Goal: Entertainment & Leisure: Consume media (video, audio)

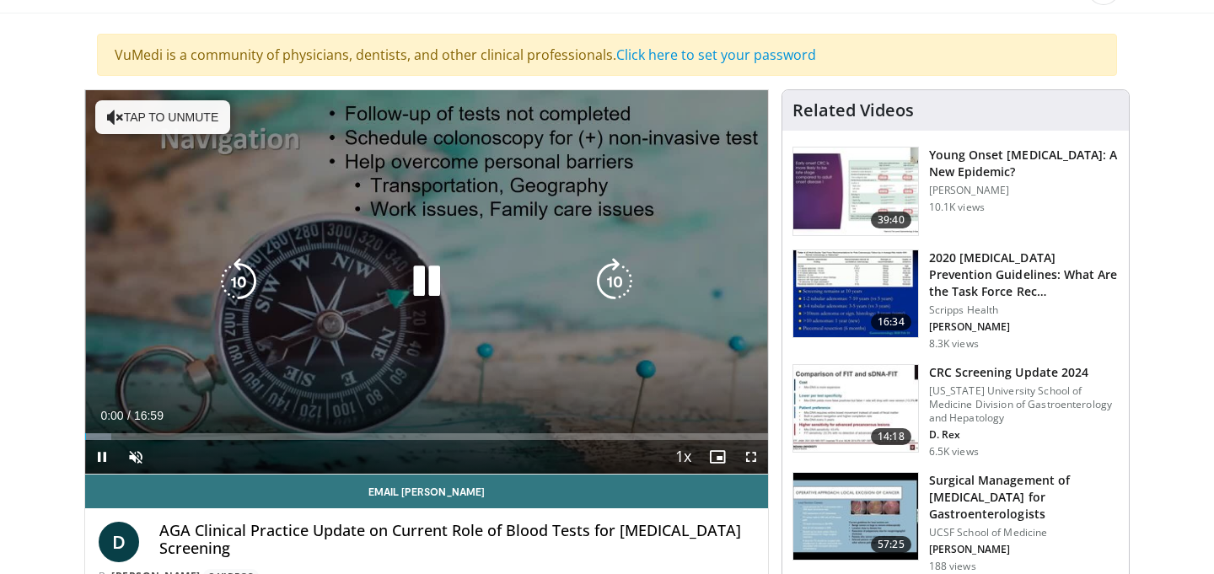
scroll to position [261, 0]
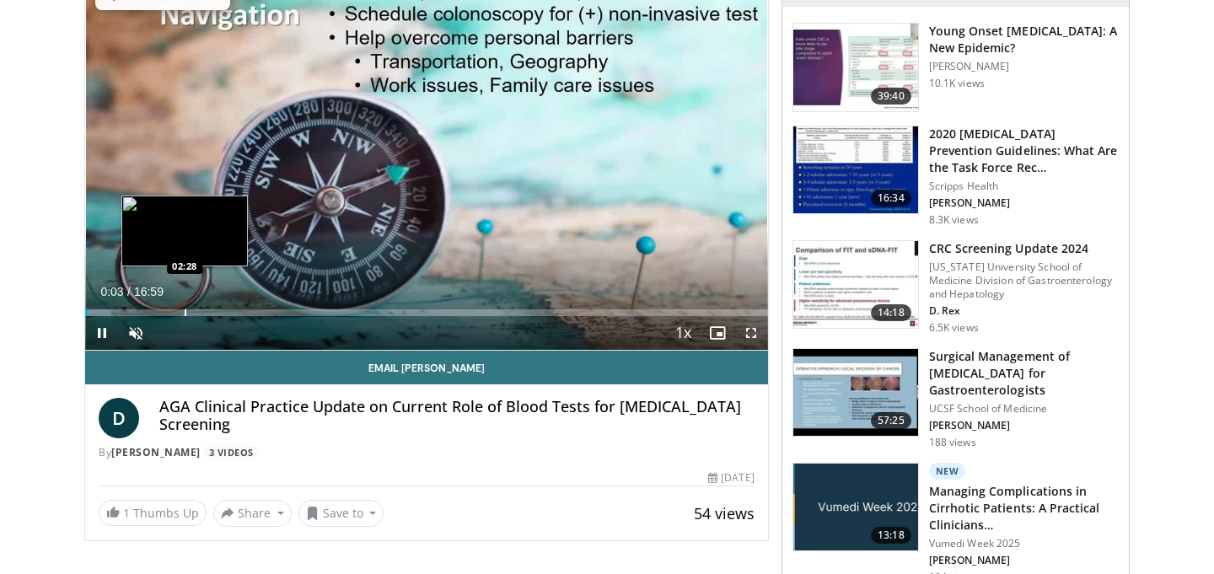
click at [185, 310] on div "Progress Bar" at bounding box center [186, 313] width 2 height 7
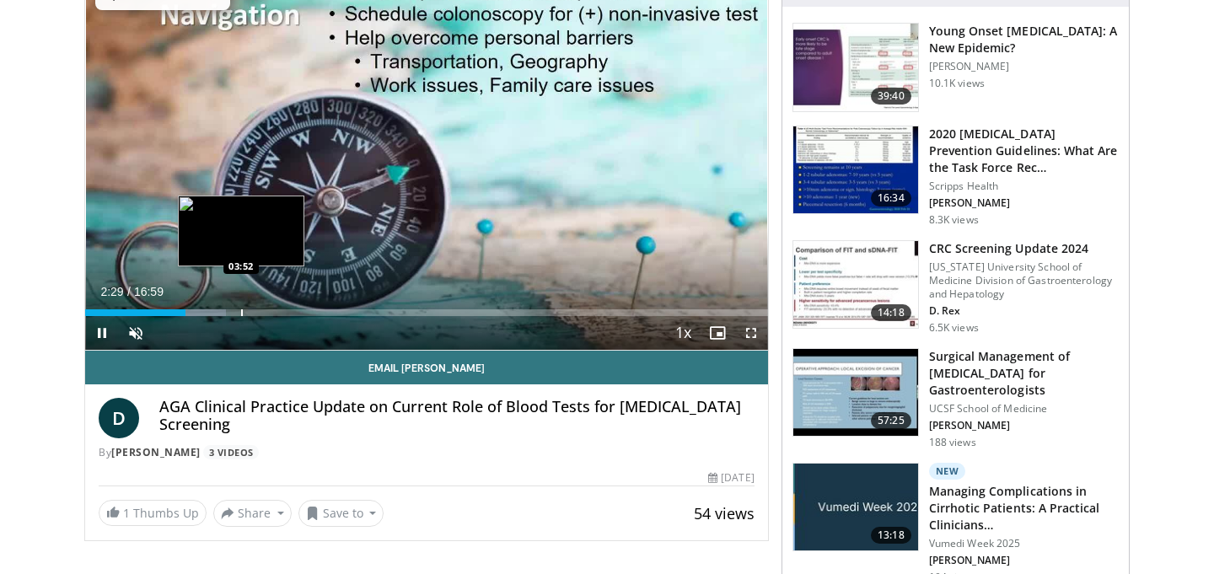
click at [246, 310] on div "Loaded : 20.61% 02:29 03:52" at bounding box center [426, 313] width 683 height 7
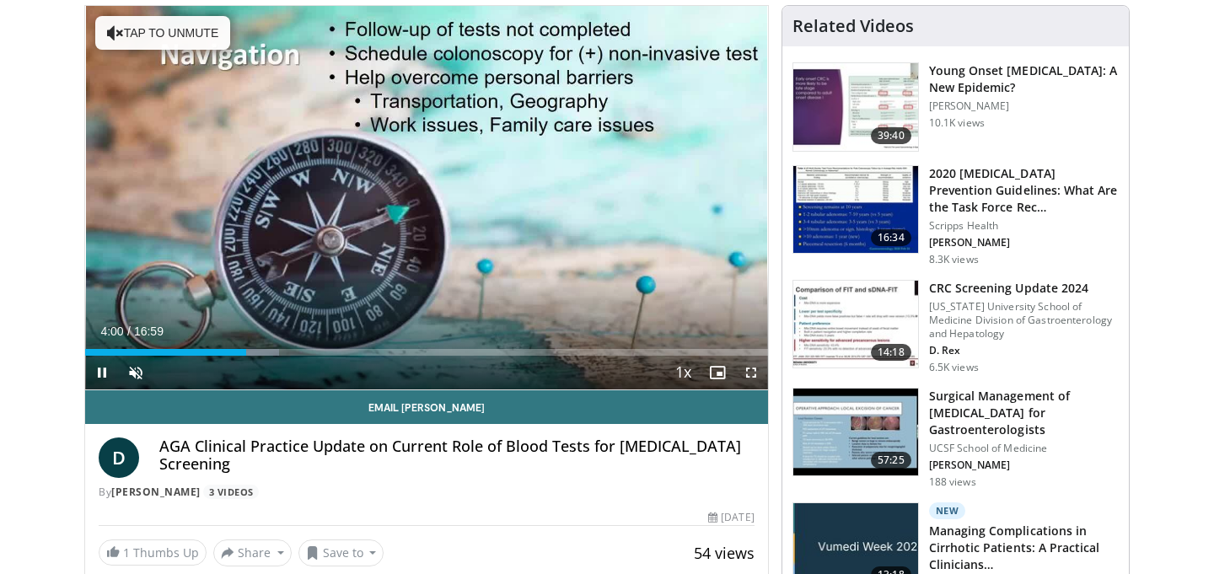
scroll to position [178, 0]
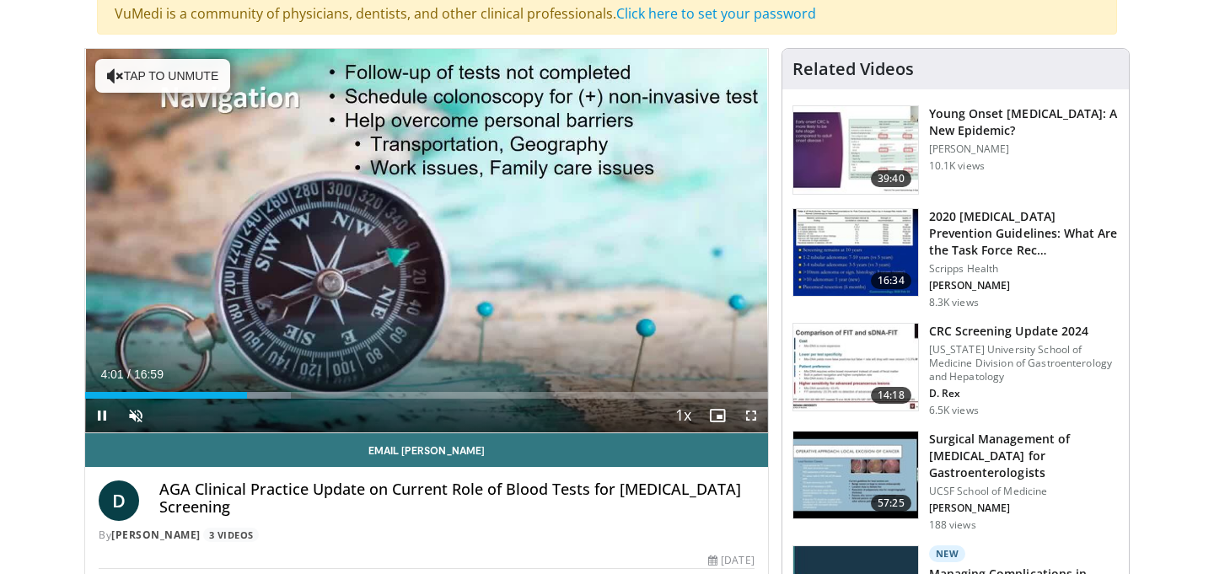
click at [753, 412] on span "Video Player" at bounding box center [752, 416] width 34 height 34
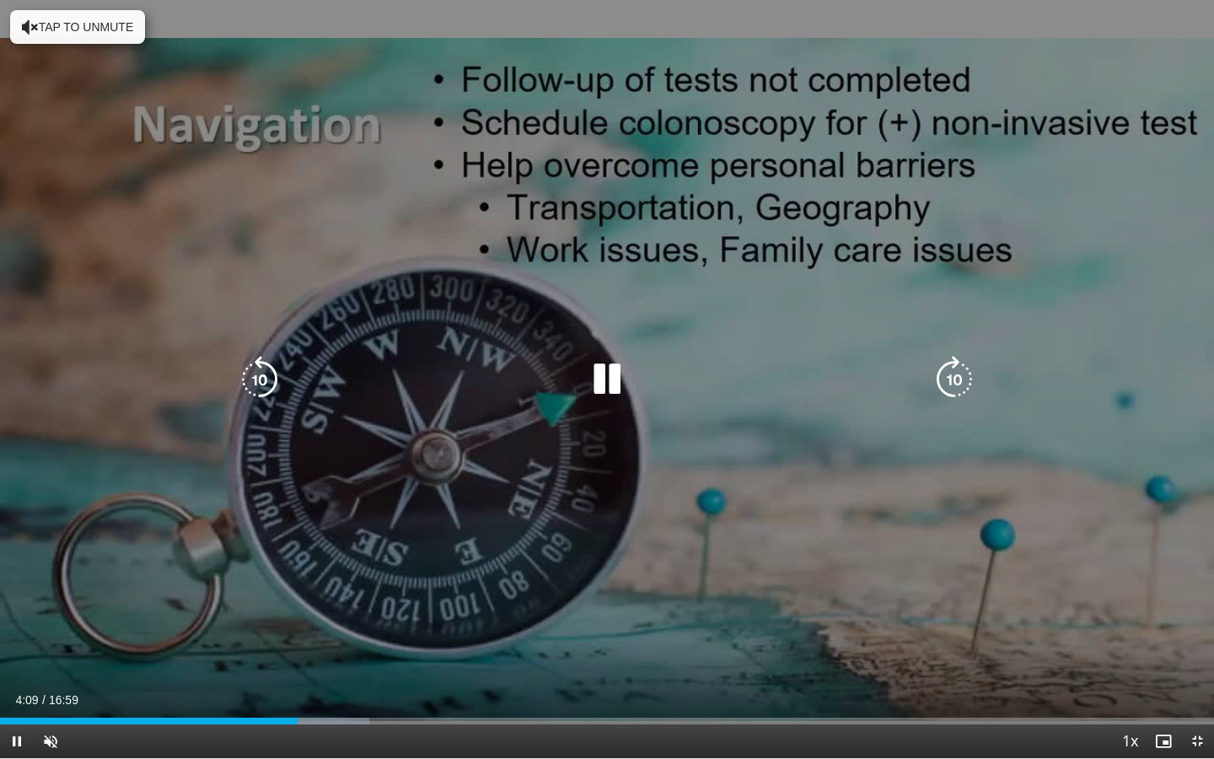
click at [326, 574] on div "10 seconds Tap to unmute" at bounding box center [607, 379] width 1214 height 758
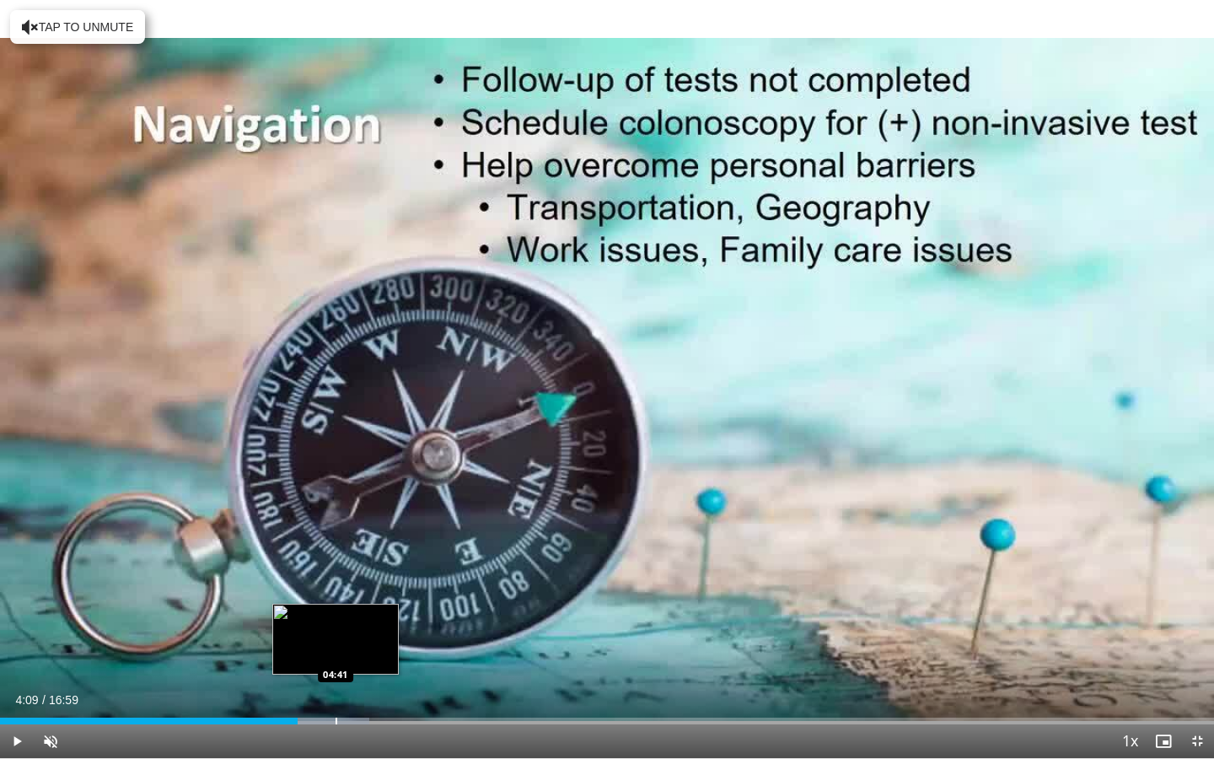
click at [335, 574] on div "Loaded : 30.42% 04:09 04:41" at bounding box center [607, 716] width 1214 height 16
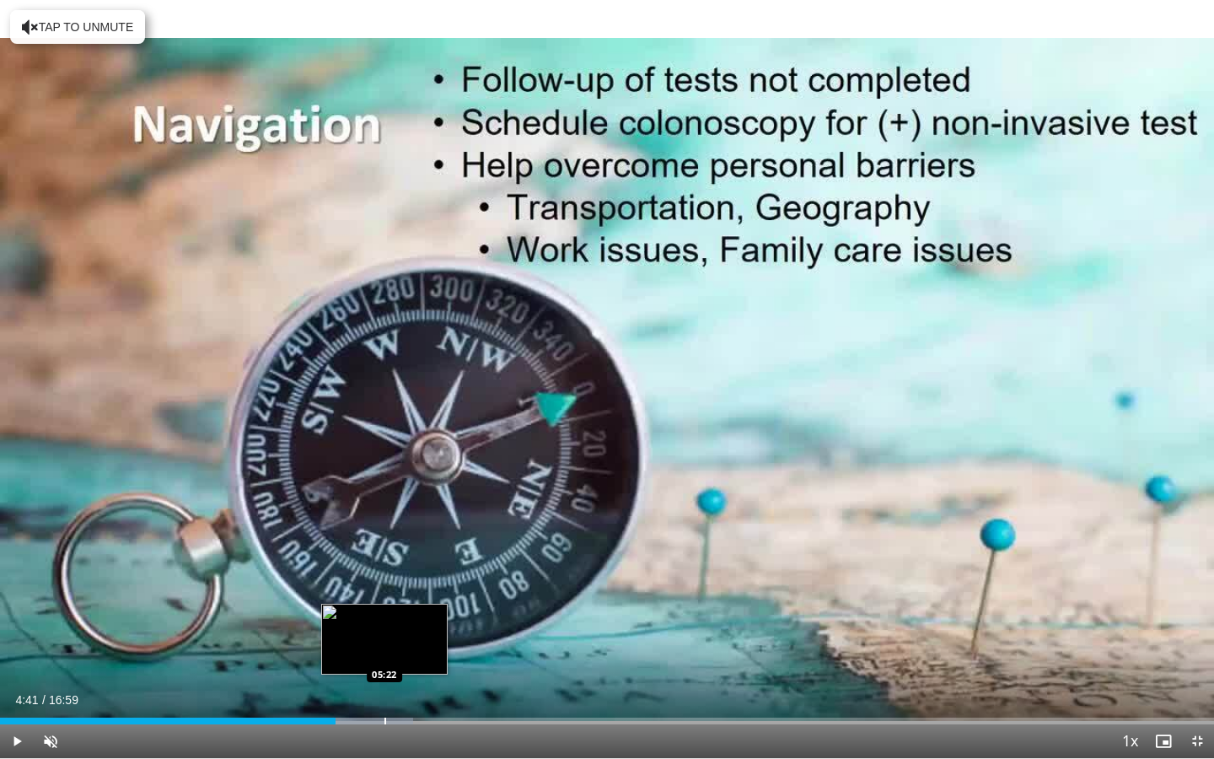
click at [385, 574] on div "Progress Bar" at bounding box center [386, 721] width 2 height 7
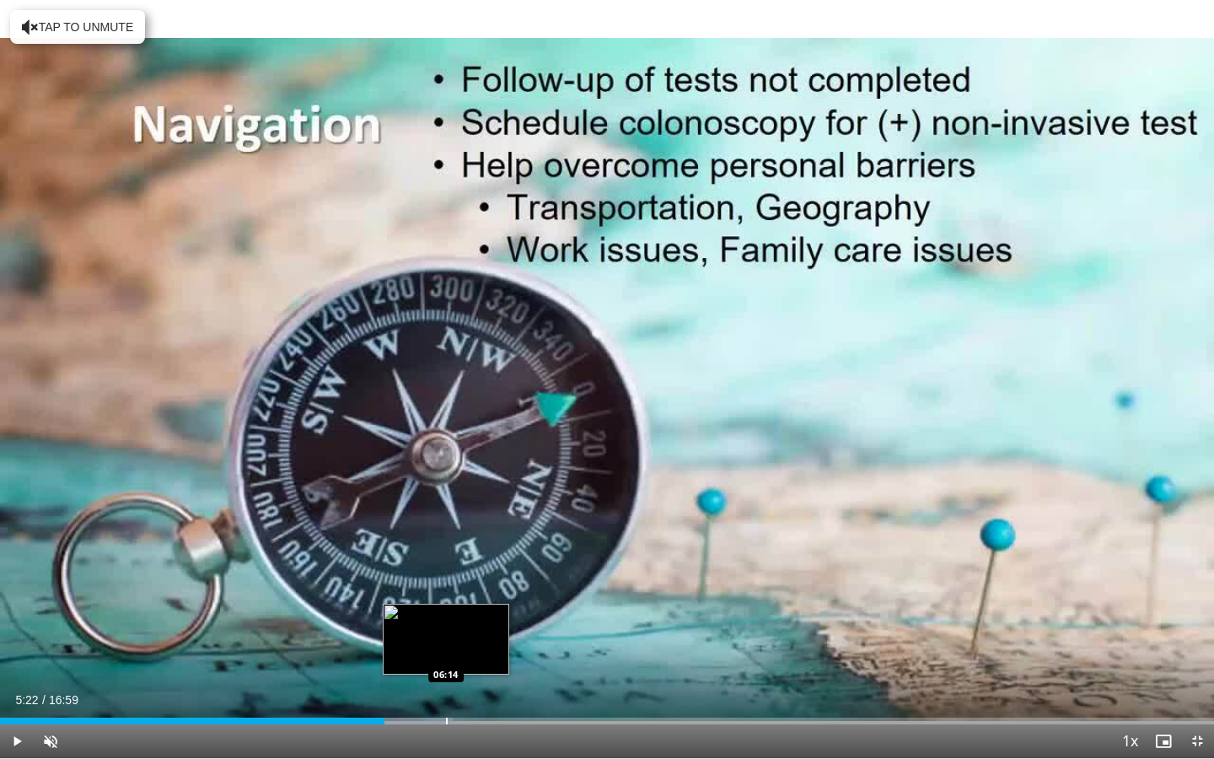
click at [446, 574] on div "Loaded : 37.29% 05:22 06:14" at bounding box center [607, 716] width 1214 height 16
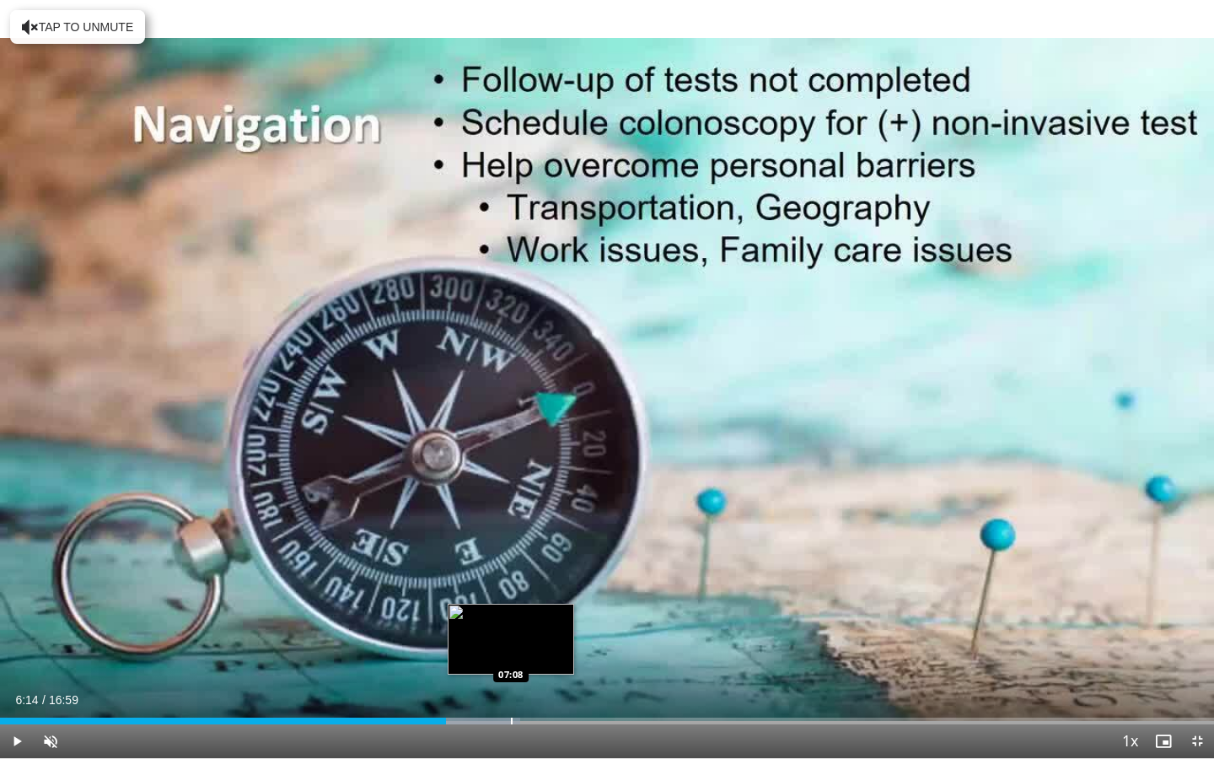
click at [510, 574] on div "Loaded : 42.83% 06:14 07:08" at bounding box center [607, 716] width 1214 height 16
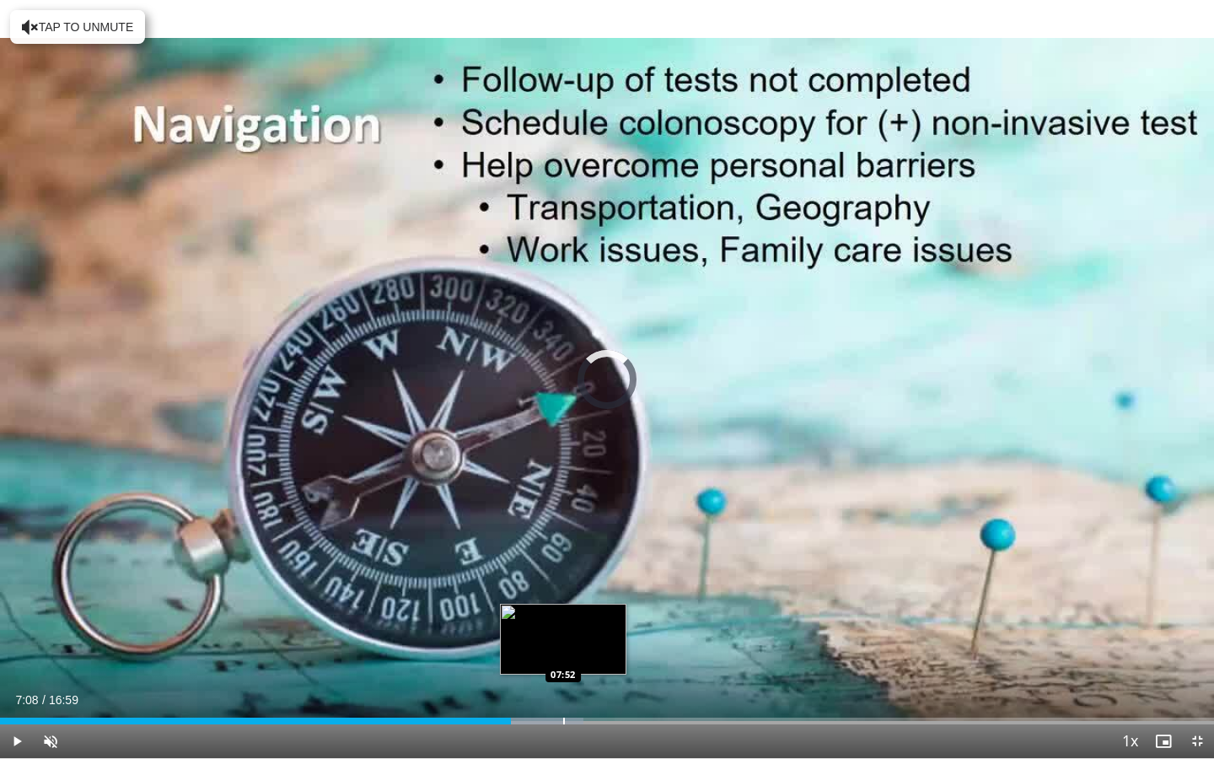
click at [563, 574] on div "Loaded : 48.09% 07:08 07:52" at bounding box center [607, 716] width 1214 height 16
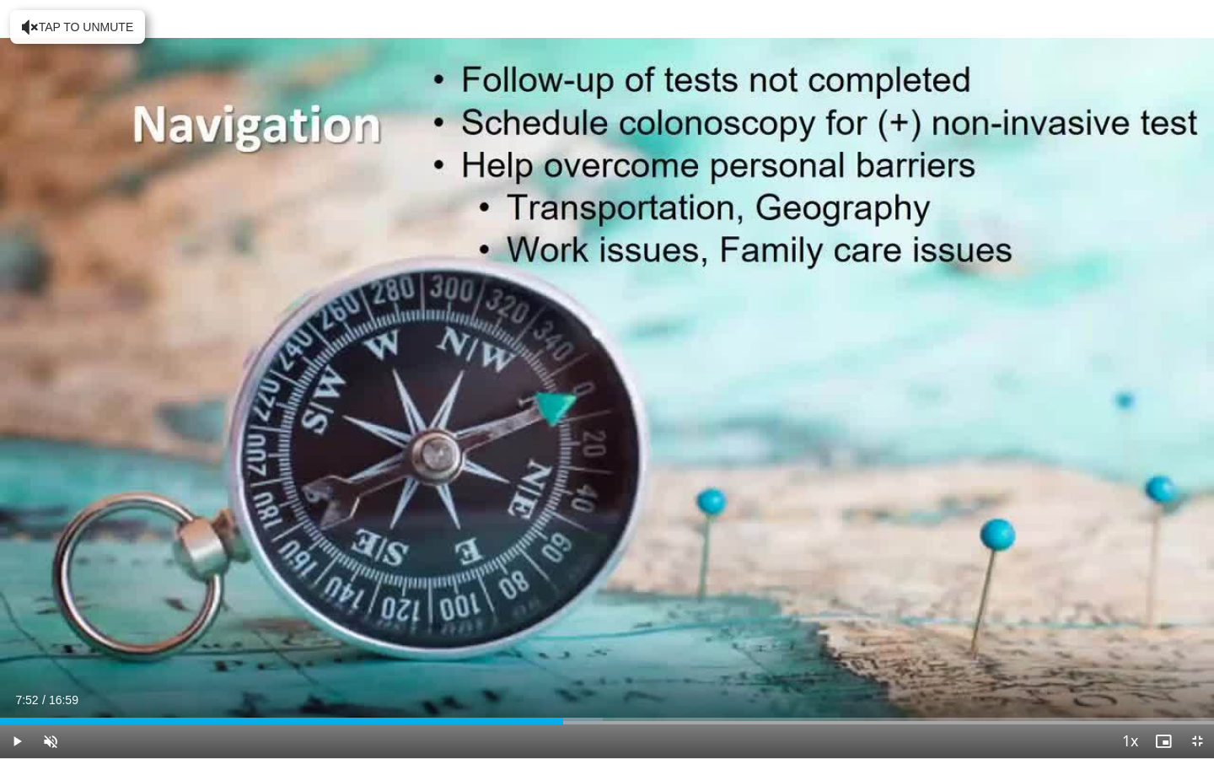
click at [636, 574] on div "Current Time 7:52 / Duration 16:59" at bounding box center [607, 699] width 1214 height 15
click at [673, 574] on div "Progress Bar" at bounding box center [674, 721] width 2 height 7
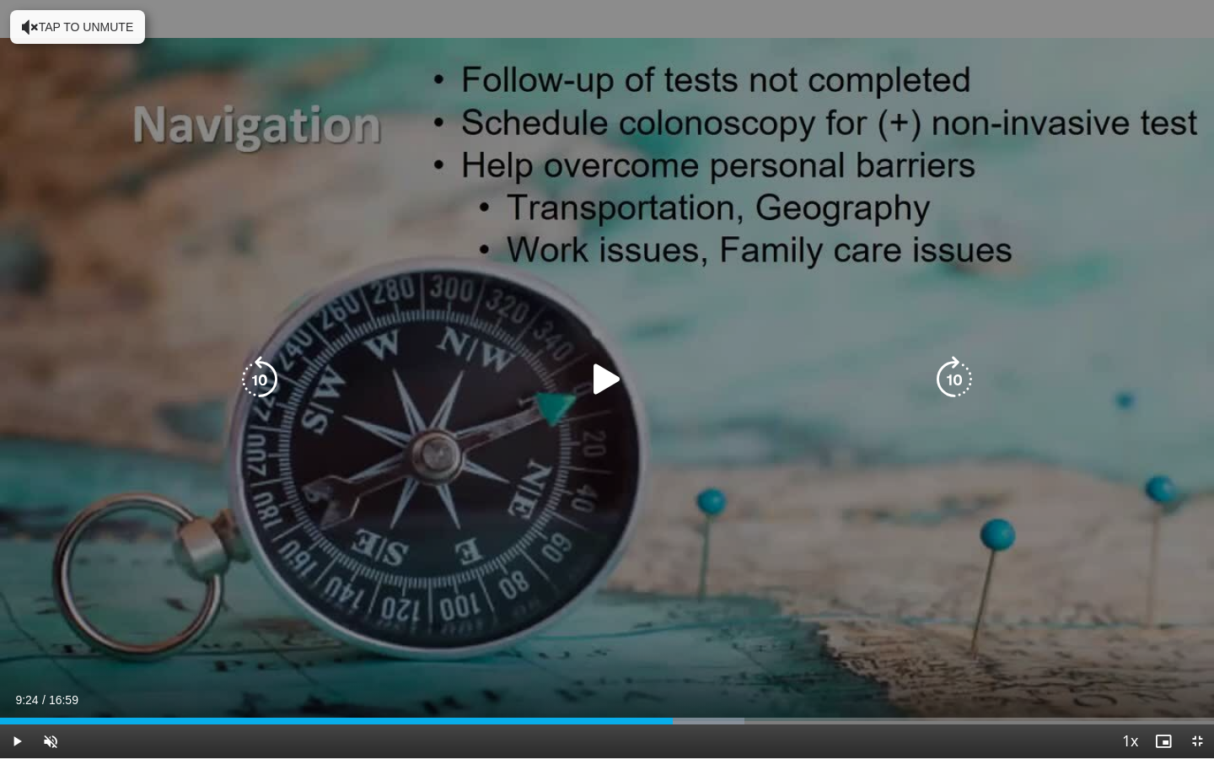
click at [776, 574] on div "10 seconds Tap to unmute" at bounding box center [607, 379] width 1214 height 758
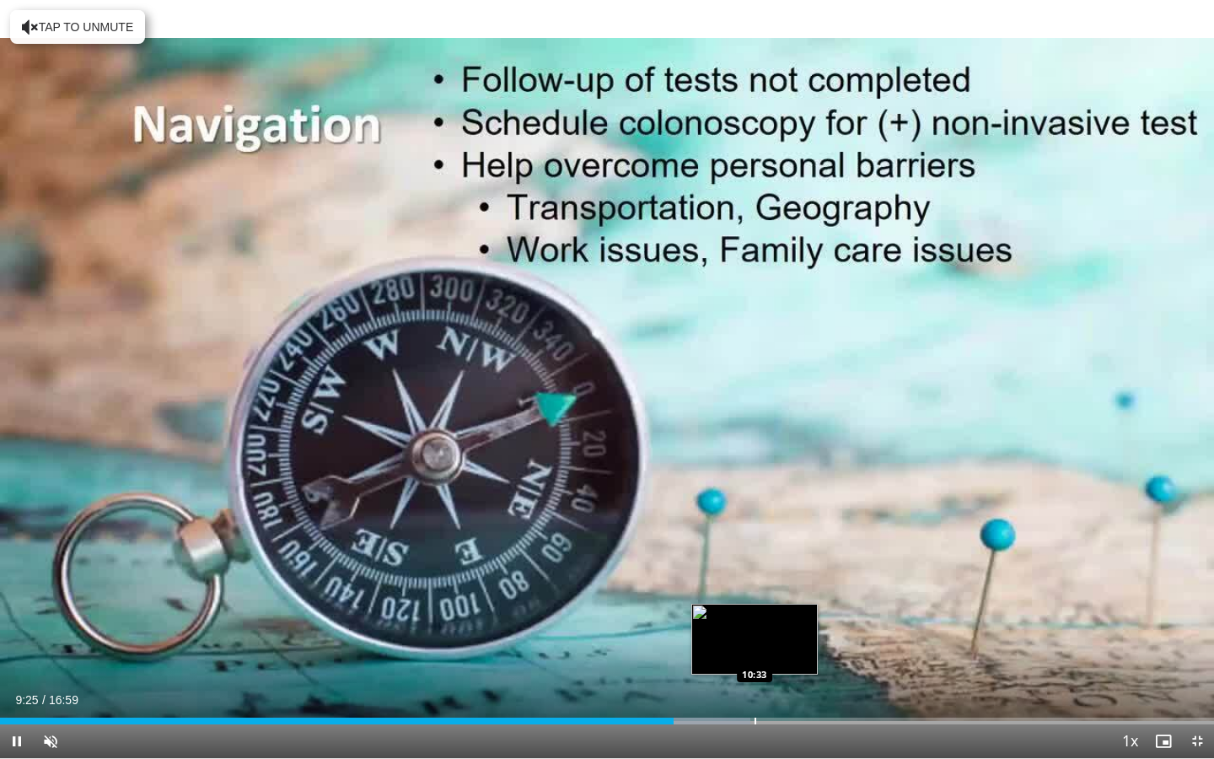
click at [754, 574] on div "Loaded : 61.83% 09:25 10:33" at bounding box center [607, 716] width 1214 height 16
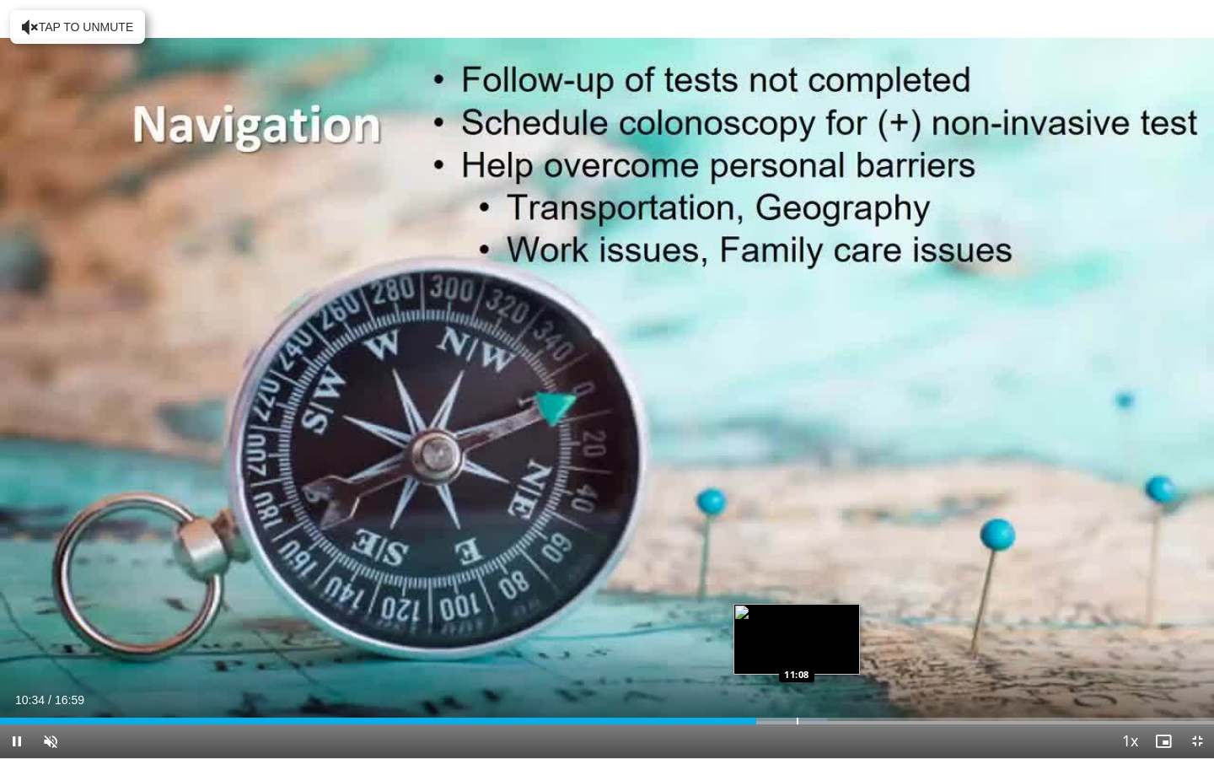
click at [797, 574] on div "Loaded : 68.14% 10:34 11:08" at bounding box center [607, 716] width 1214 height 16
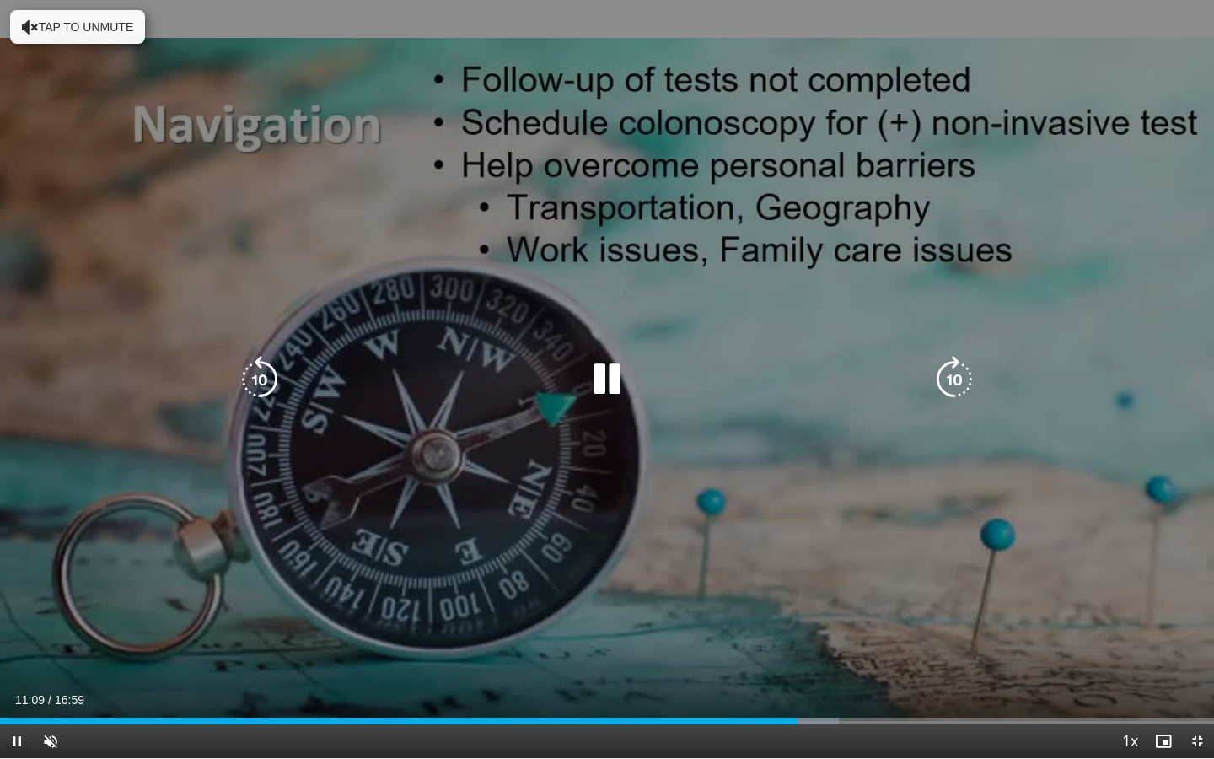
click at [870, 574] on div "10 seconds Tap to unmute" at bounding box center [607, 379] width 1214 height 758
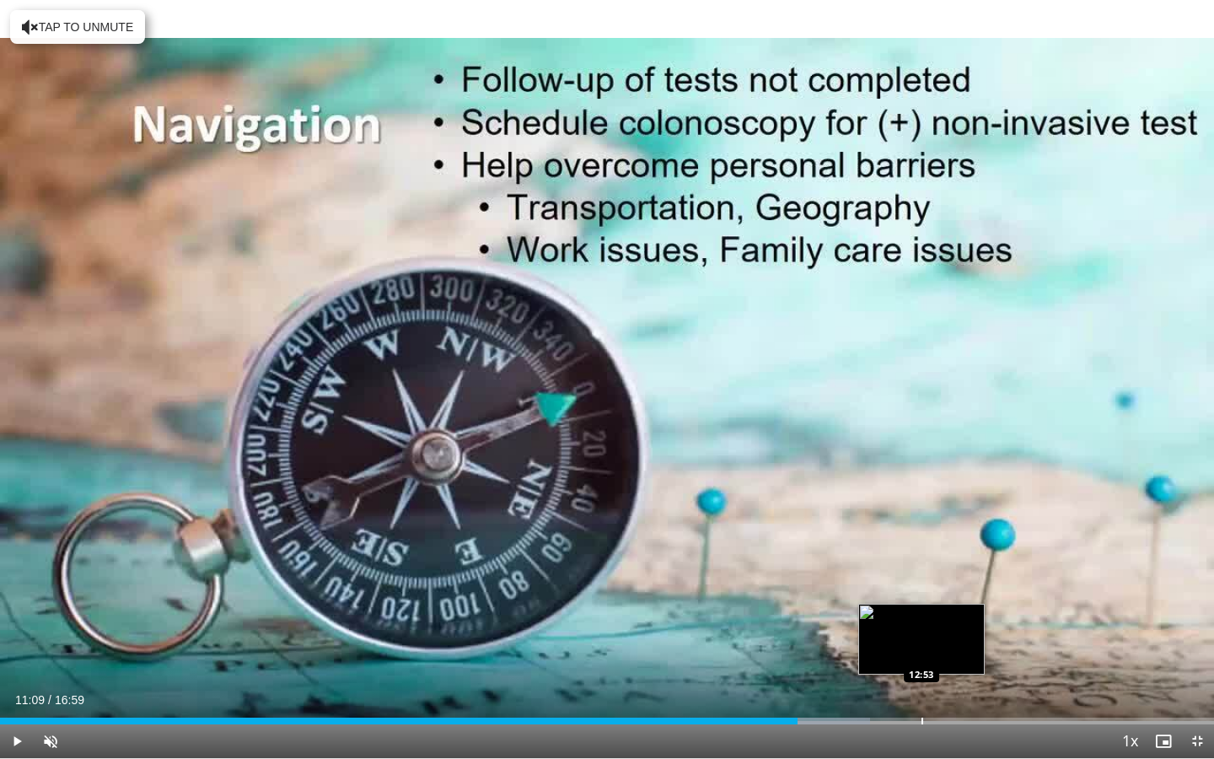
click at [922, 574] on div "Progress Bar" at bounding box center [923, 721] width 2 height 7
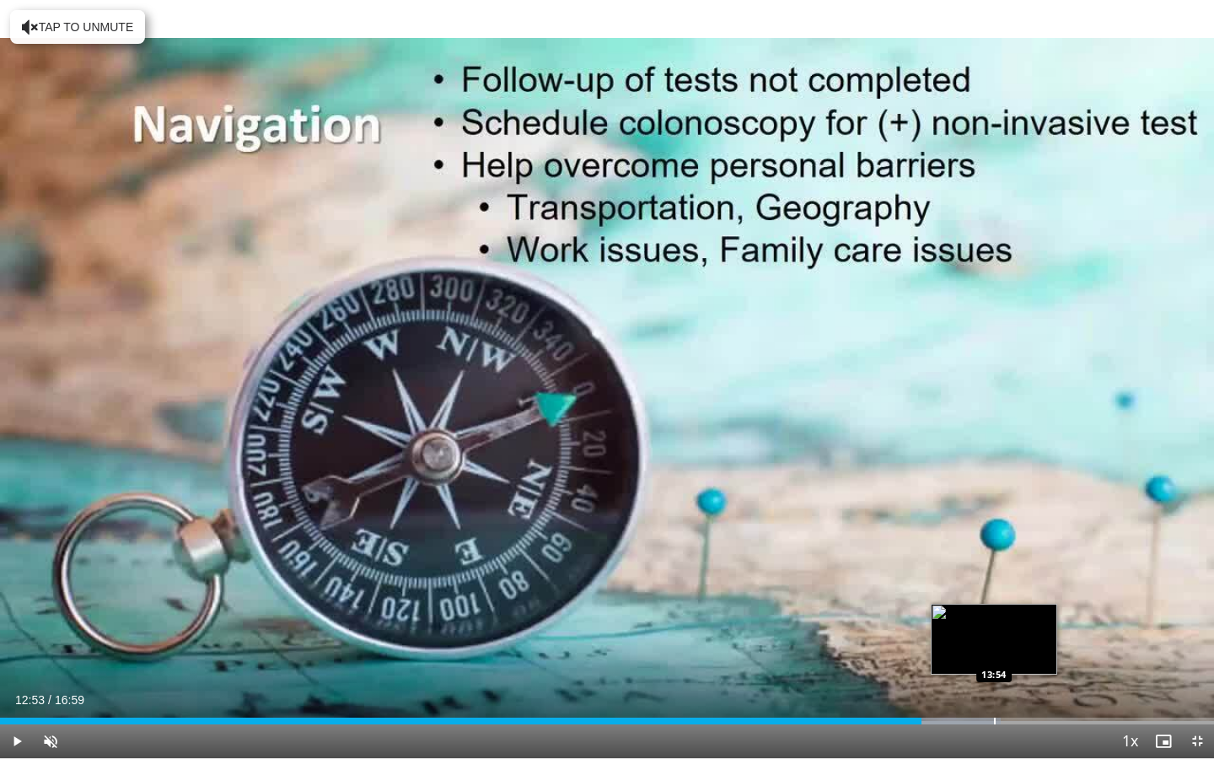
click at [996, 574] on div "Progress Bar" at bounding box center [959, 721] width 83 height 7
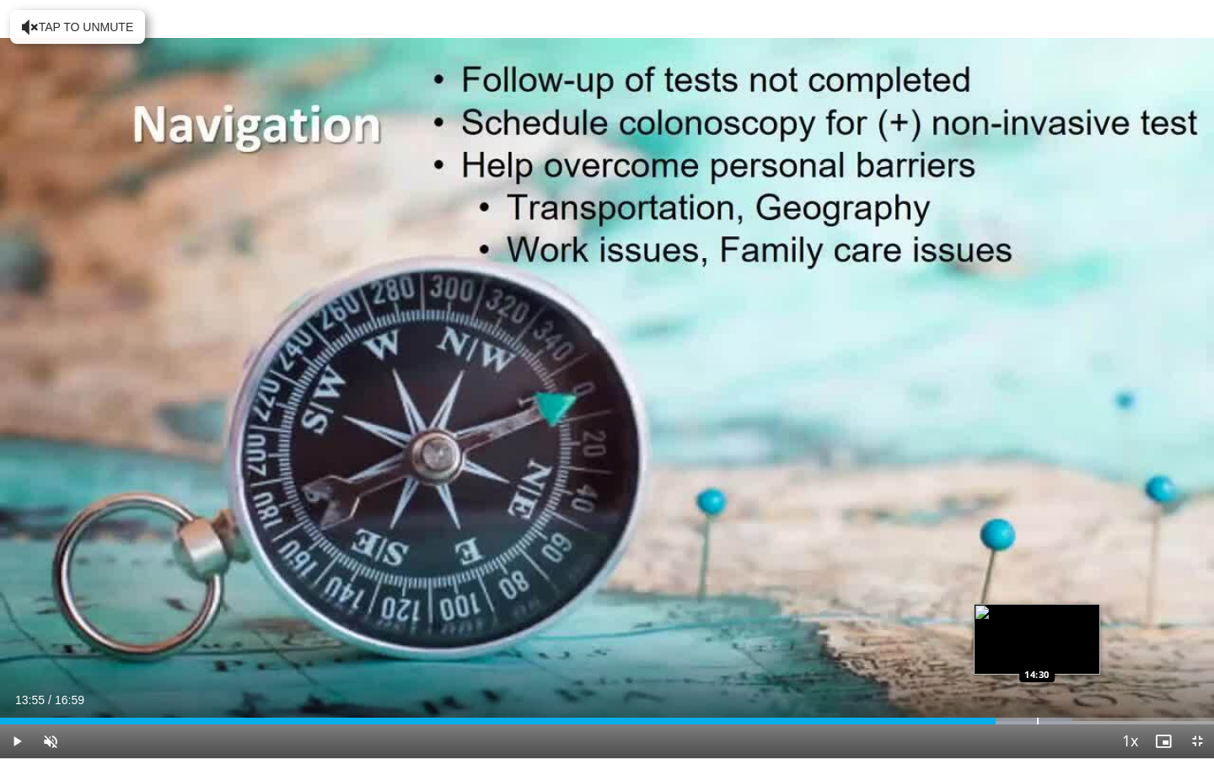
click at [1037, 574] on div "Loaded : 88.32% 13:55 14:30" at bounding box center [607, 716] width 1214 height 16
click at [1068, 574] on div "Loaded : 91.27% 14:30 14:55" at bounding box center [607, 716] width 1214 height 16
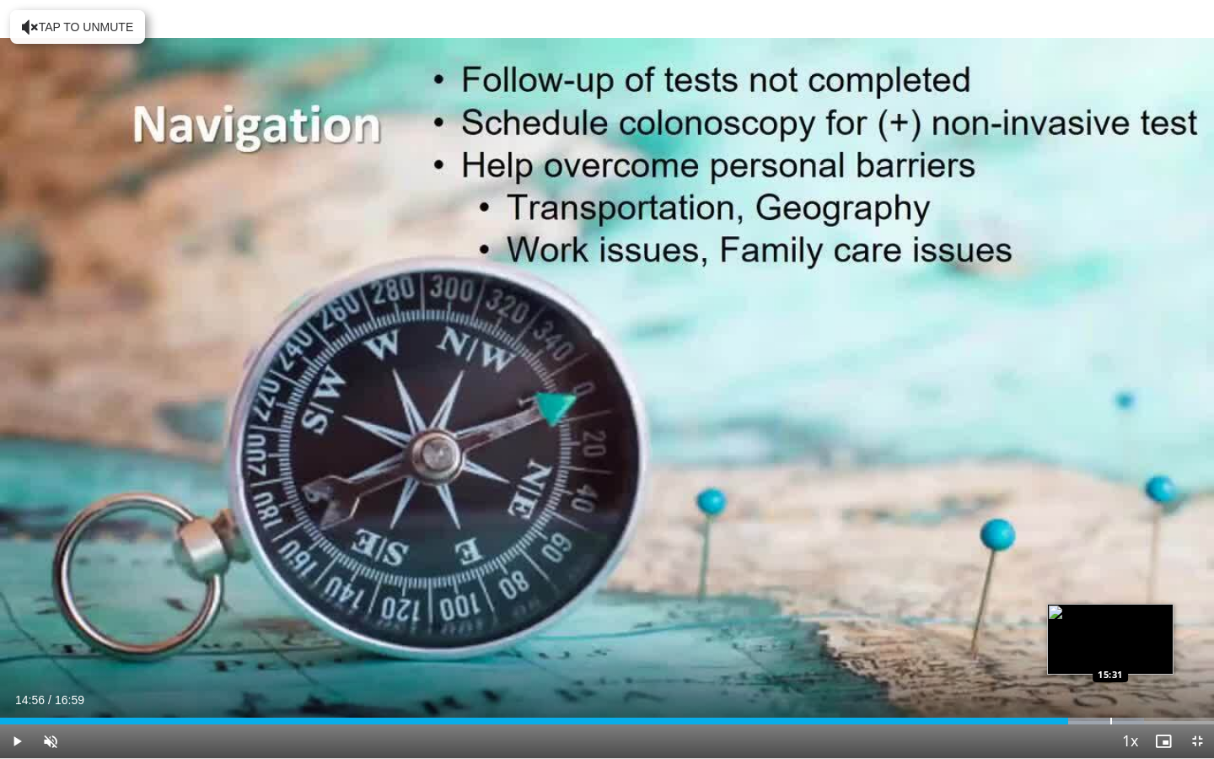
click at [1112, 574] on div "Loaded : 94.21% 14:56 15:31" at bounding box center [607, 716] width 1214 height 16
click at [1134, 574] on div "Loaded : 98.14% 15:32 15:51" at bounding box center [607, 716] width 1214 height 16
click at [1160, 574] on div "Loaded : 100.00% 15:51 16:12" at bounding box center [607, 716] width 1214 height 16
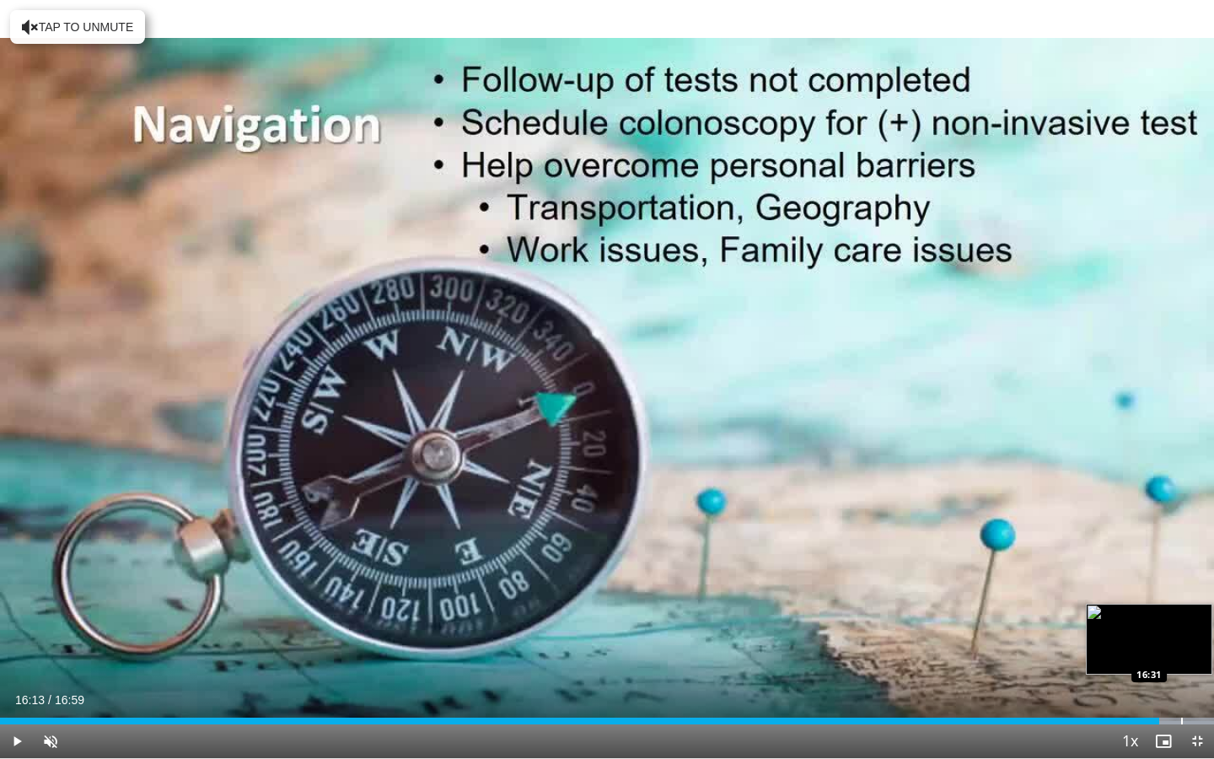
click at [1182, 574] on div "Loaded : 100.00% 16:13 16:31" at bounding box center [607, 716] width 1214 height 16
click at [1205, 574] on div "Loaded : 100.00% 16:31 16:51" at bounding box center [607, 716] width 1214 height 16
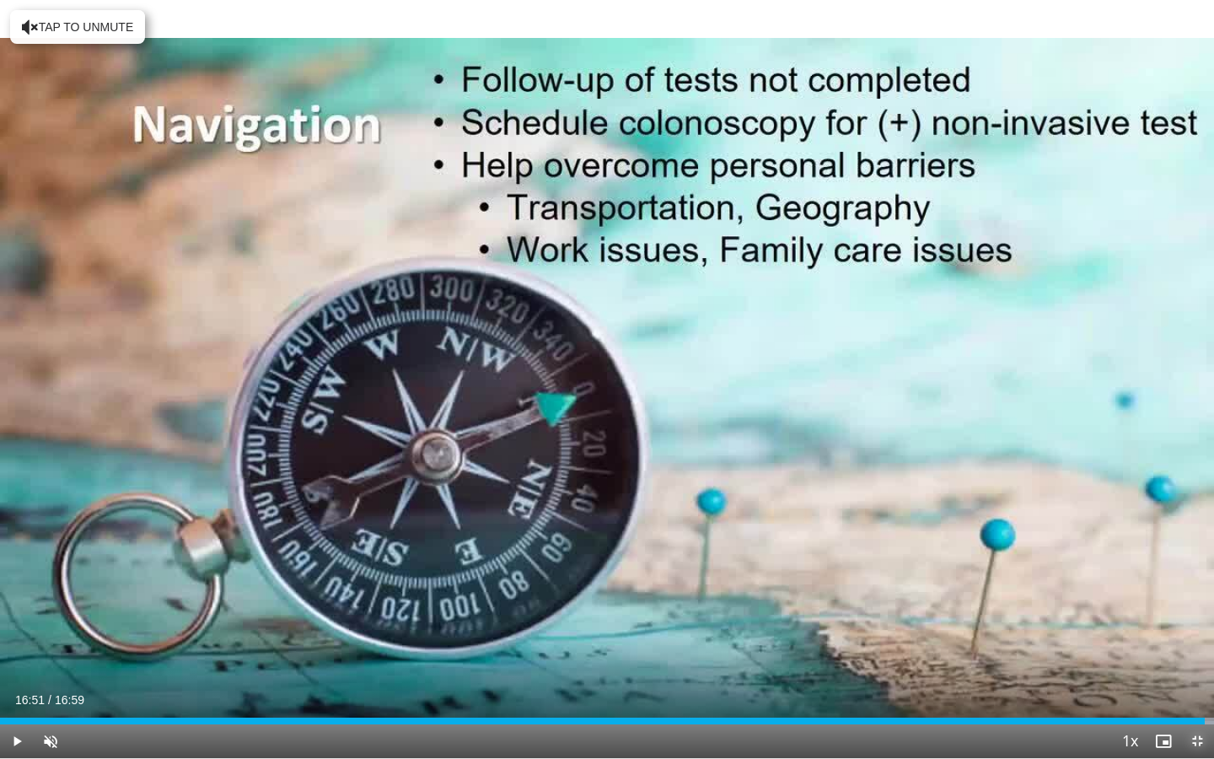
click at [1202, 574] on span "Video Player" at bounding box center [1198, 741] width 34 height 34
